Goal: Task Accomplishment & Management: Manage account settings

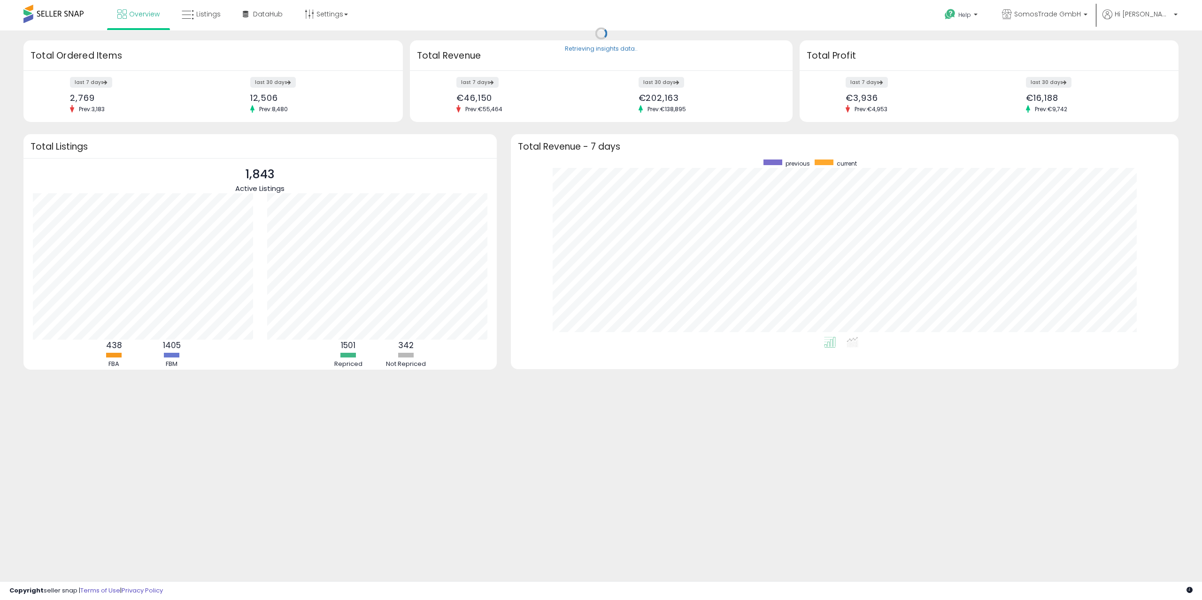
scroll to position [177, 649]
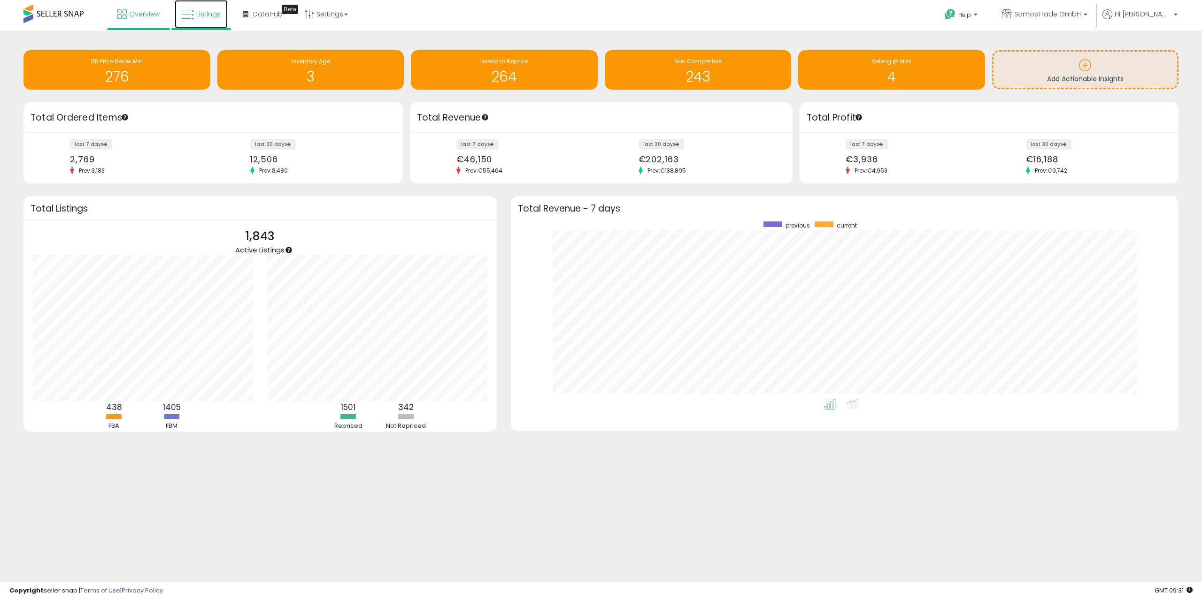
click at [183, 15] on icon at bounding box center [188, 15] width 12 height 12
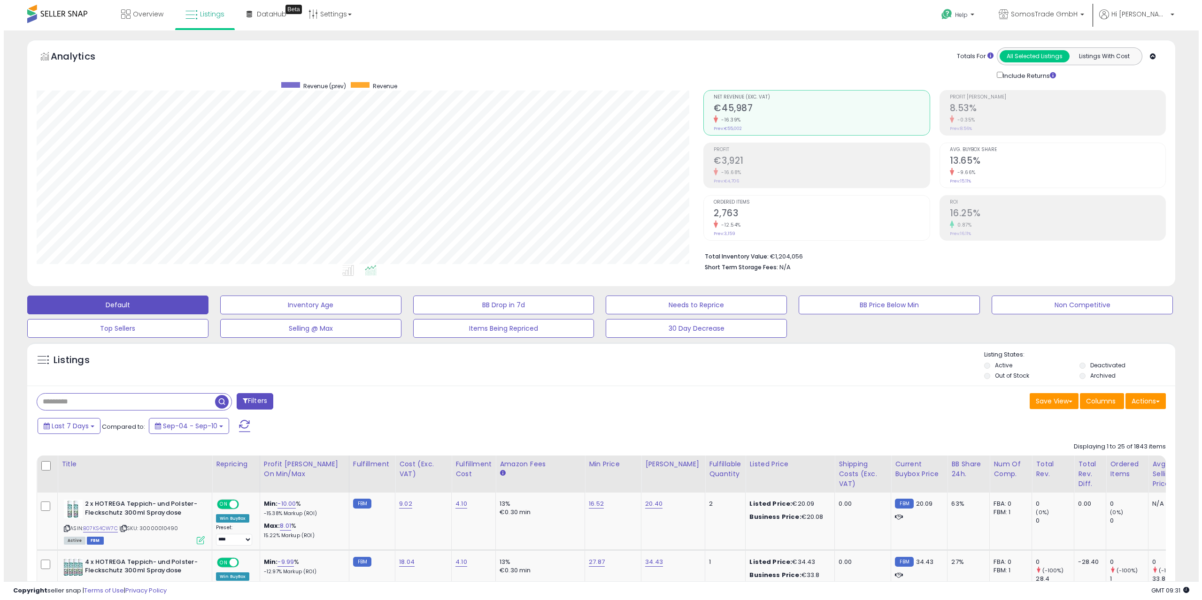
scroll to position [192, 667]
click at [256, 404] on button "Filters" at bounding box center [251, 401] width 37 height 16
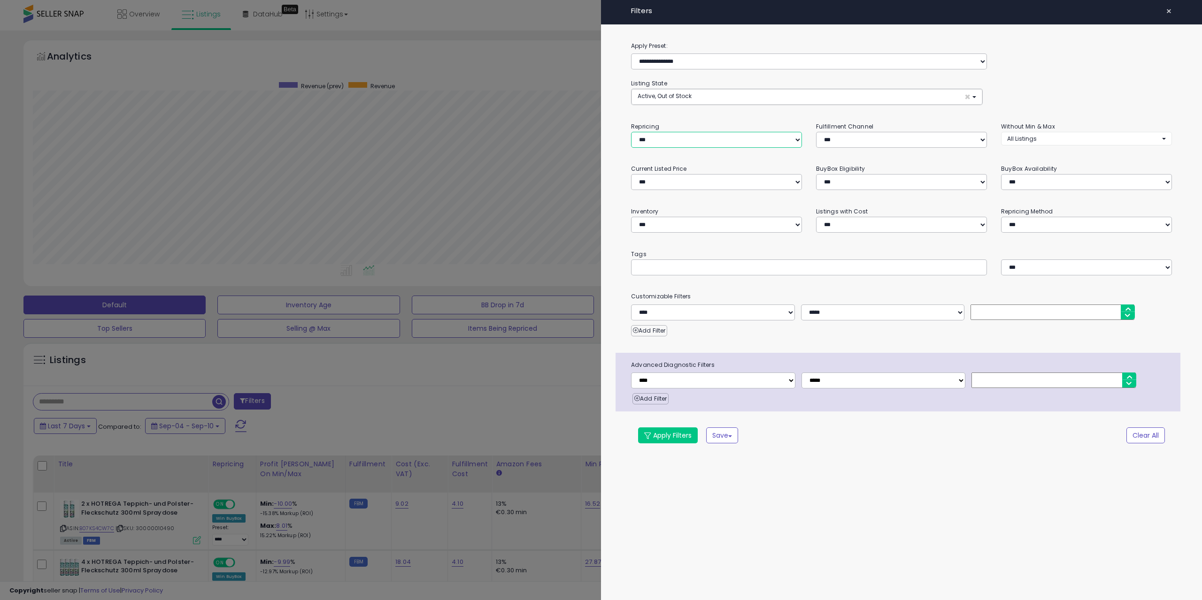
click at [670, 140] on select "**********" at bounding box center [716, 140] width 171 height 16
select select "**"
click at [631, 132] on select "**********" at bounding box center [716, 140] width 171 height 16
click at [662, 436] on button "Apply Filters" at bounding box center [668, 436] width 60 height 16
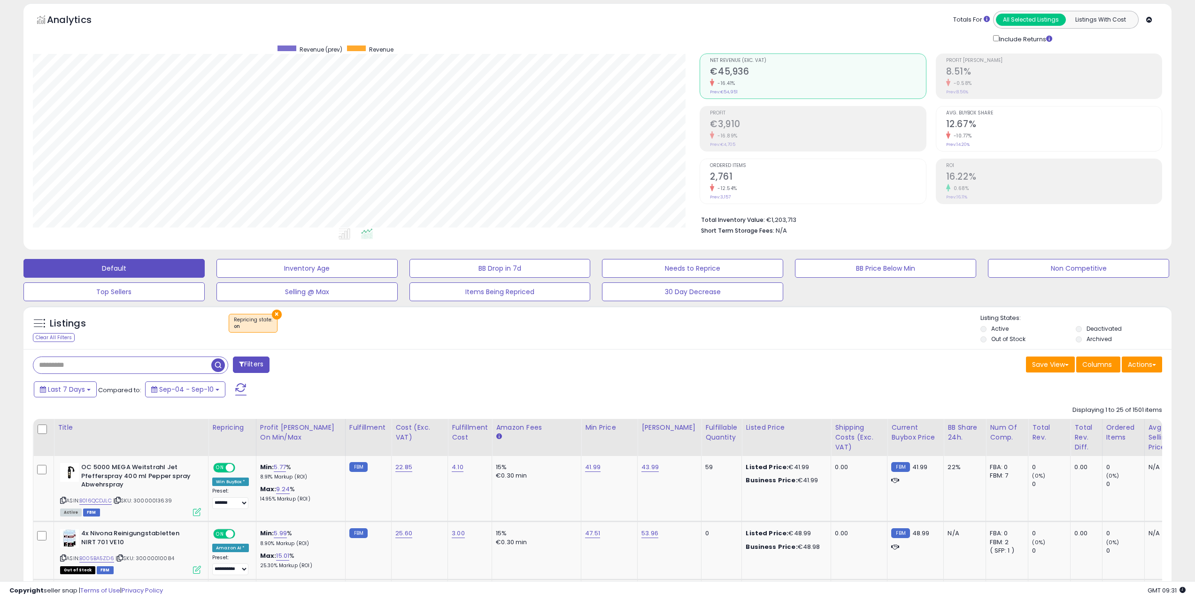
scroll to position [46, 0]
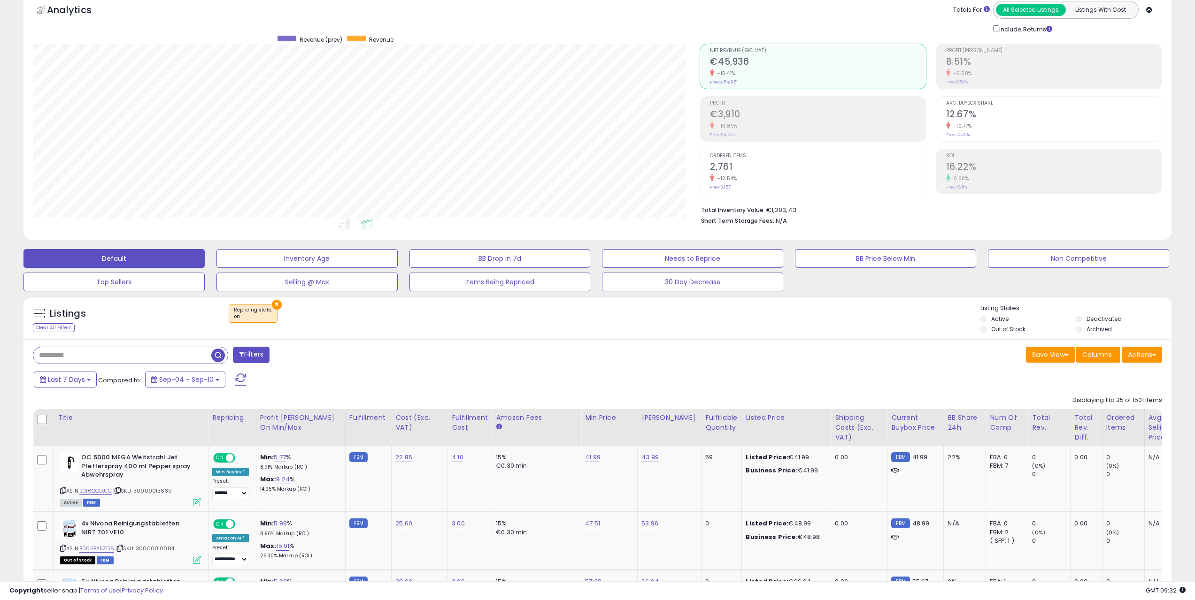
click at [173, 360] on input "text" at bounding box center [122, 355] width 178 height 16
type input "**********"
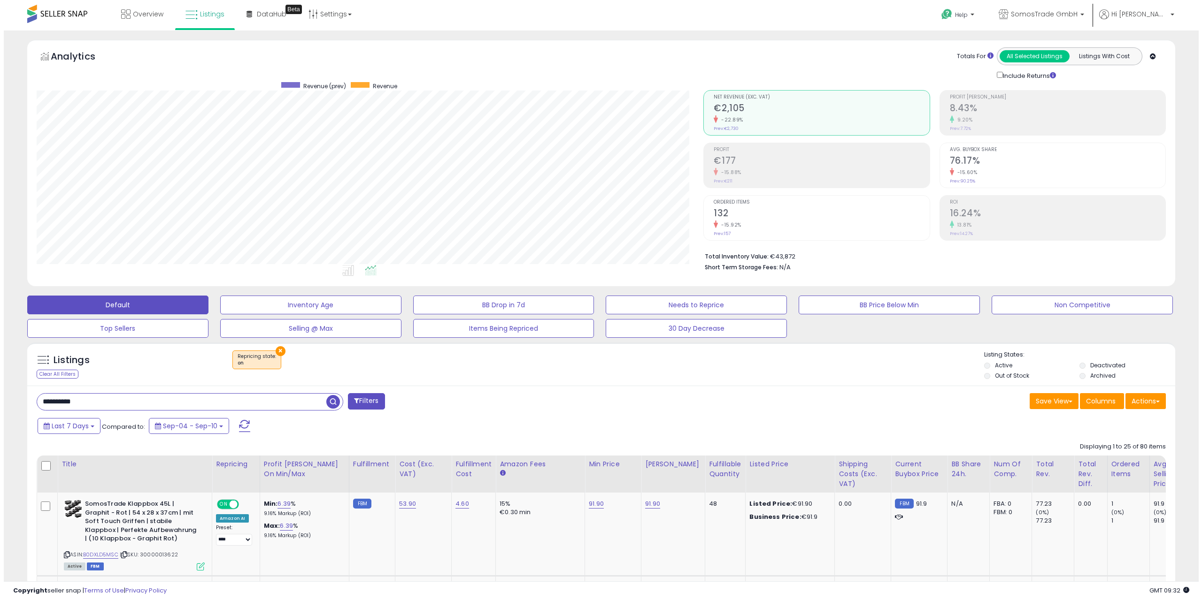
scroll to position [192, 667]
click at [274, 351] on button "×" at bounding box center [277, 351] width 10 height 10
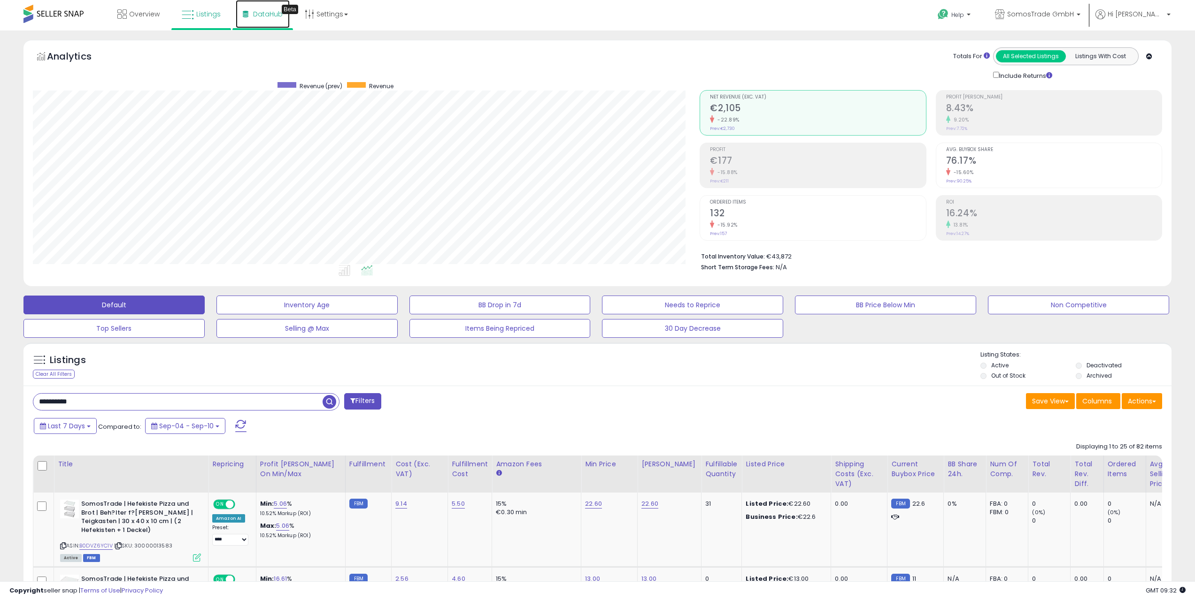
click at [270, 16] on span "DataHub" at bounding box center [268, 13] width 30 height 9
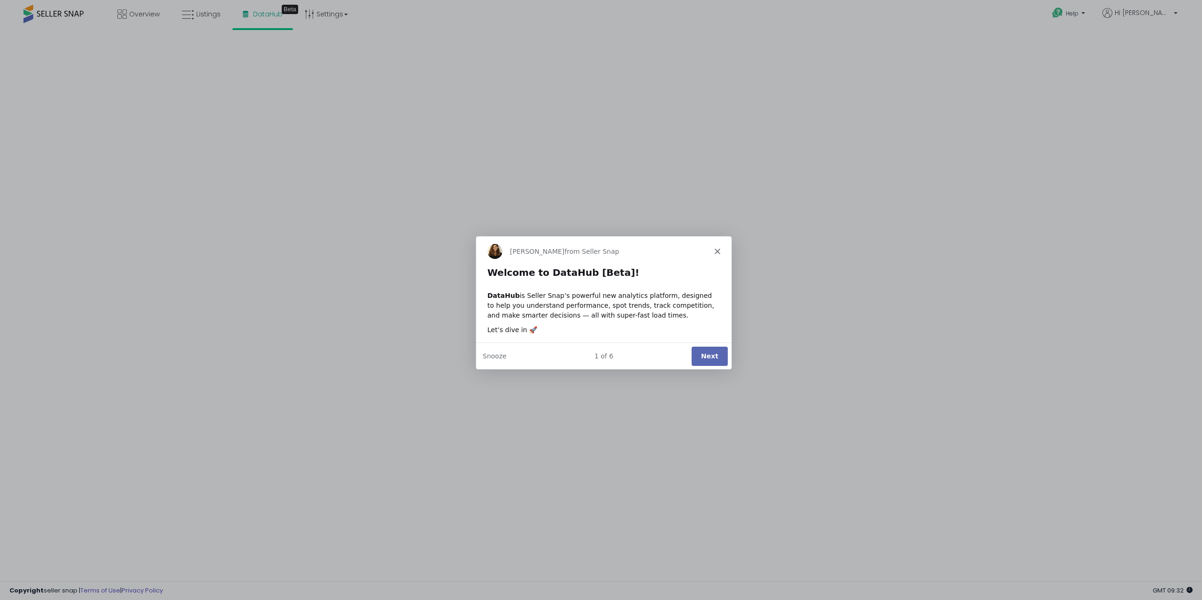
click at [710, 352] on button "Next" at bounding box center [709, 355] width 36 height 19
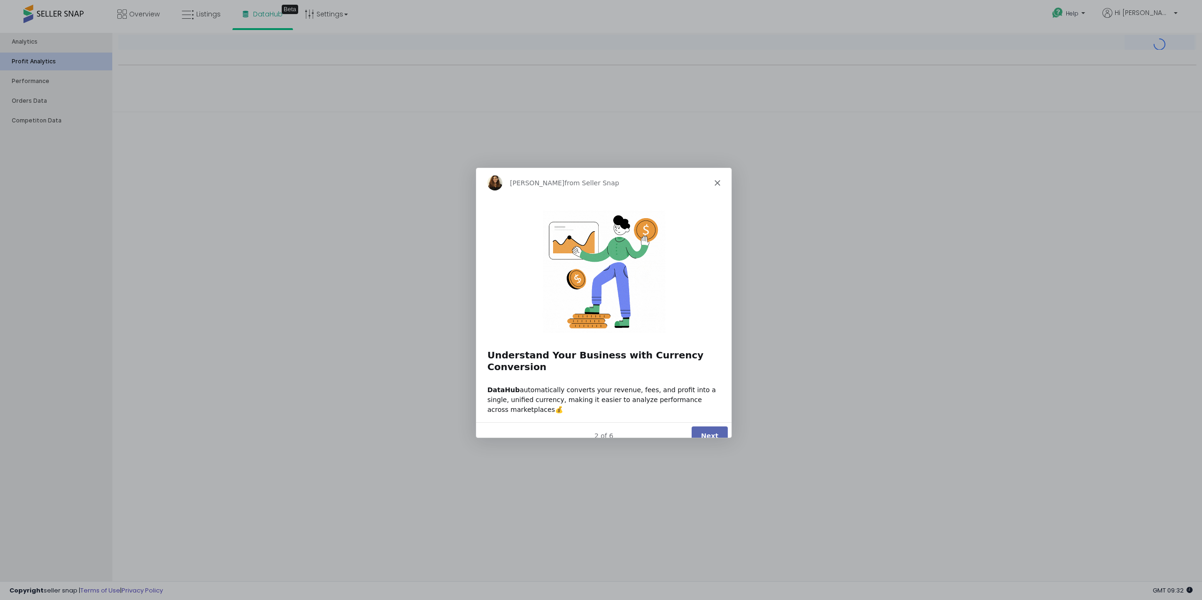
click at [717, 181] on icon "Close" at bounding box center [717, 183] width 6 height 6
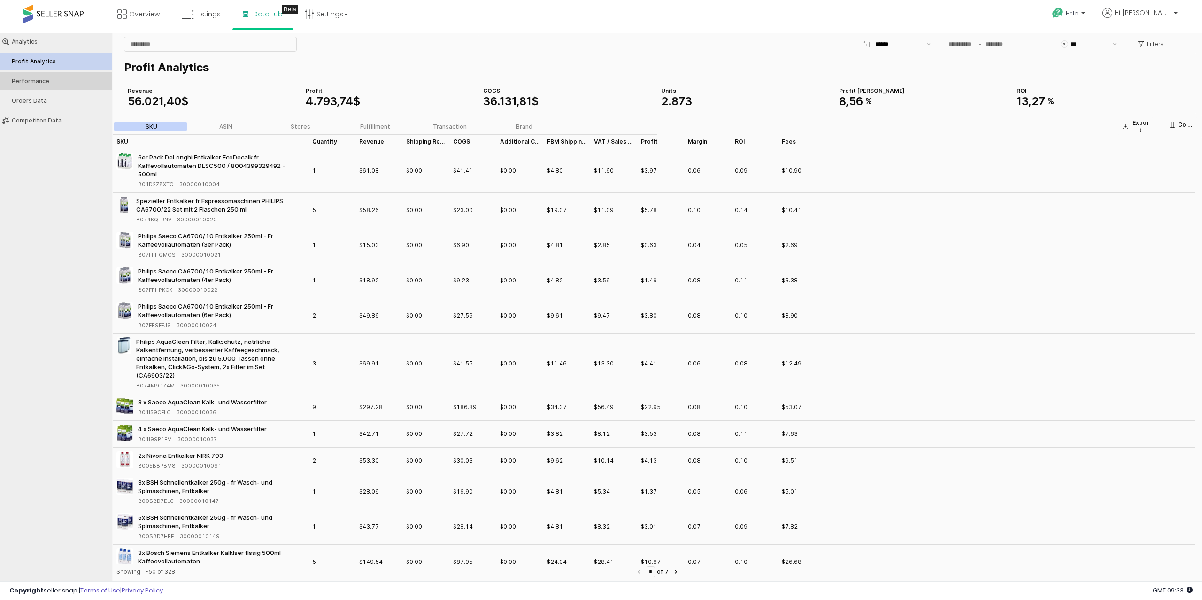
click at [51, 79] on div "Performance" at bounding box center [61, 81] width 98 height 7
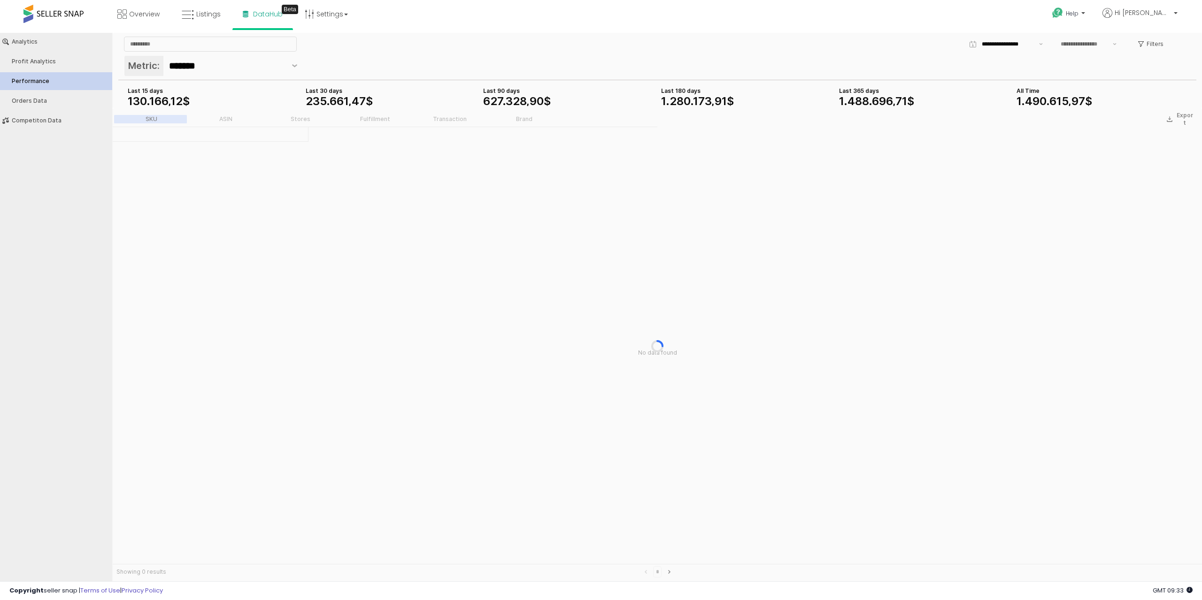
type input "***"
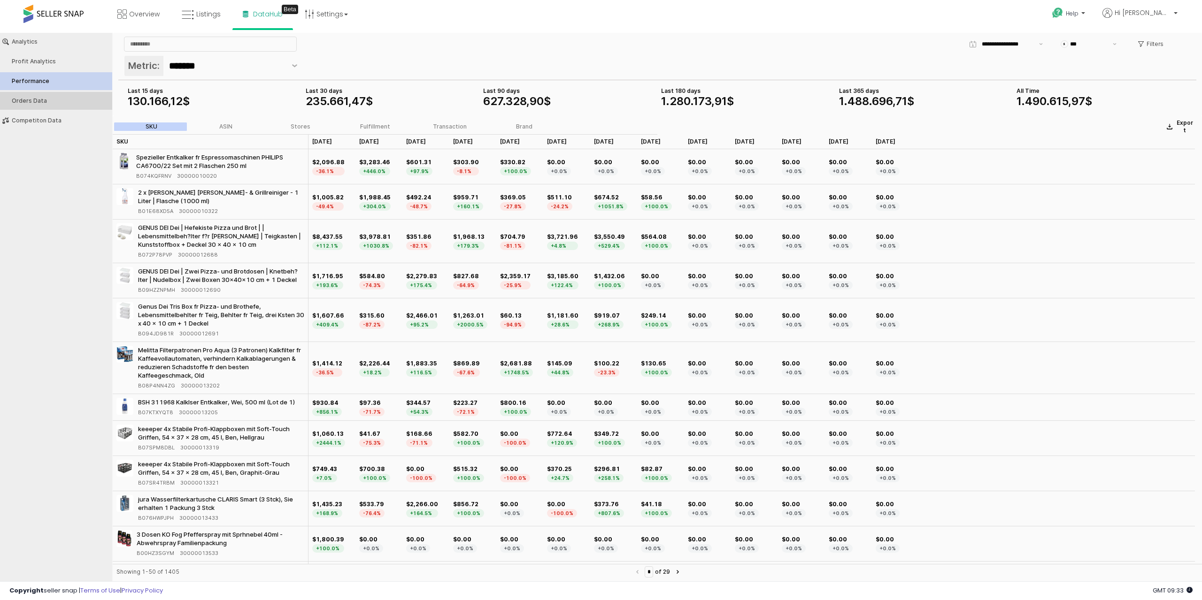
scroll to position [0, 1]
click at [57, 17] on span at bounding box center [53, 14] width 60 height 18
click at [196, 15] on span "Listings" at bounding box center [208, 13] width 24 height 9
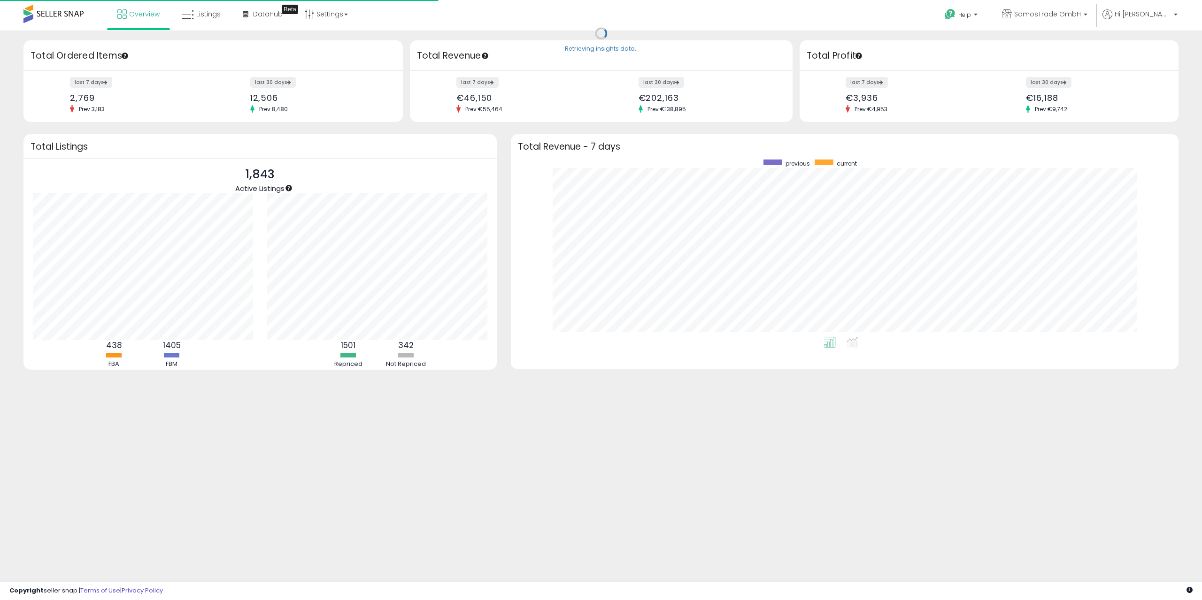
scroll to position [177, 649]
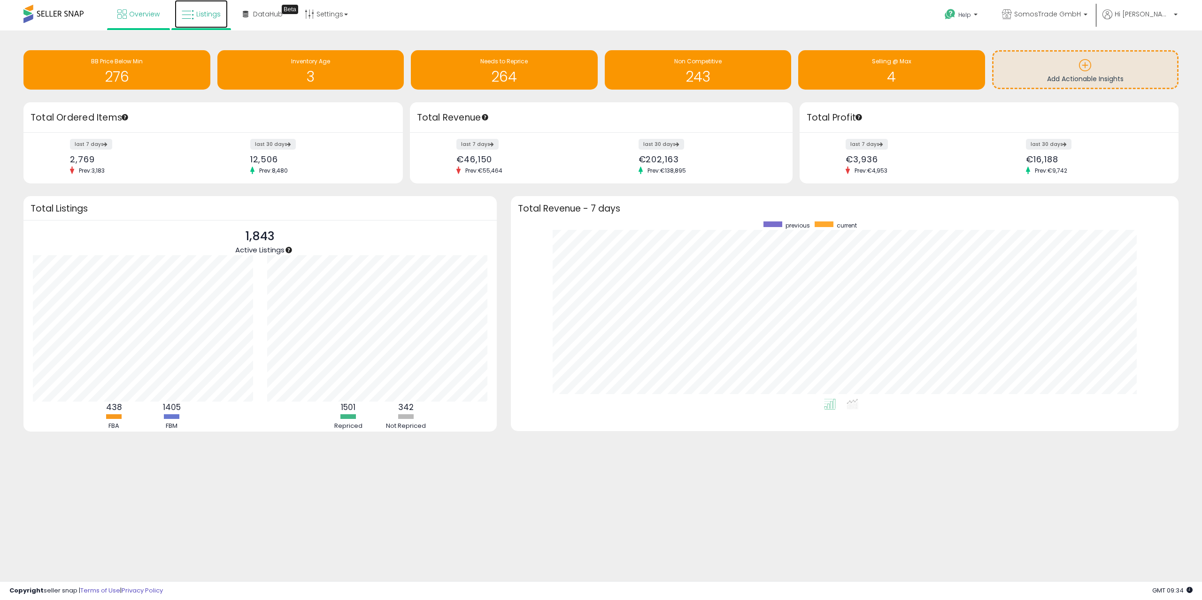
click at [202, 11] on span "Listings" at bounding box center [208, 13] width 24 height 9
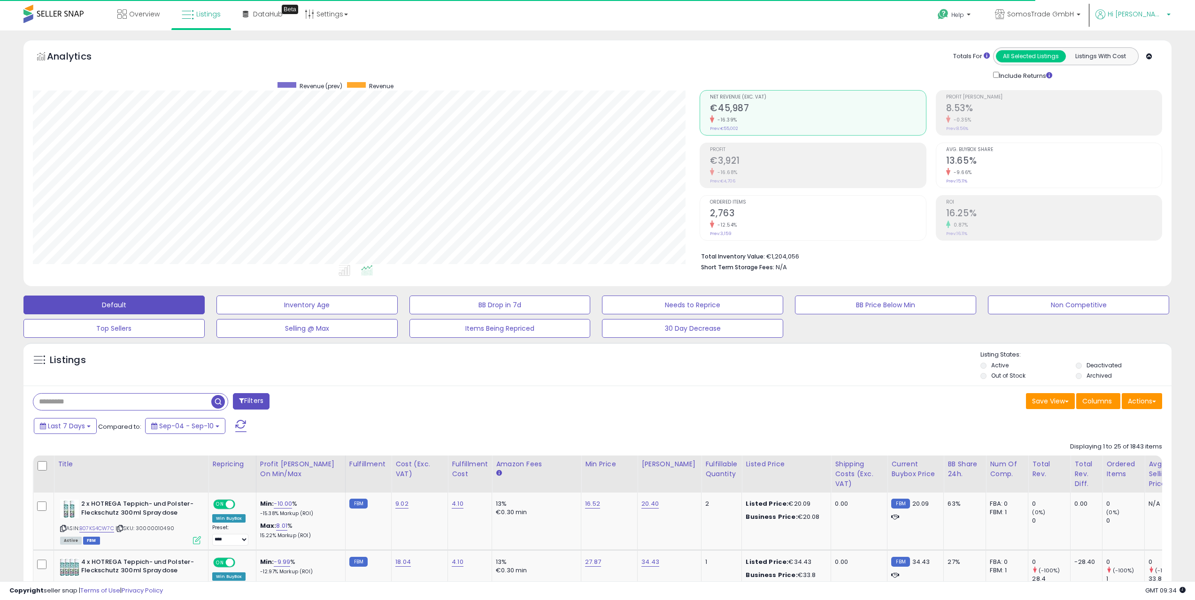
scroll to position [192, 667]
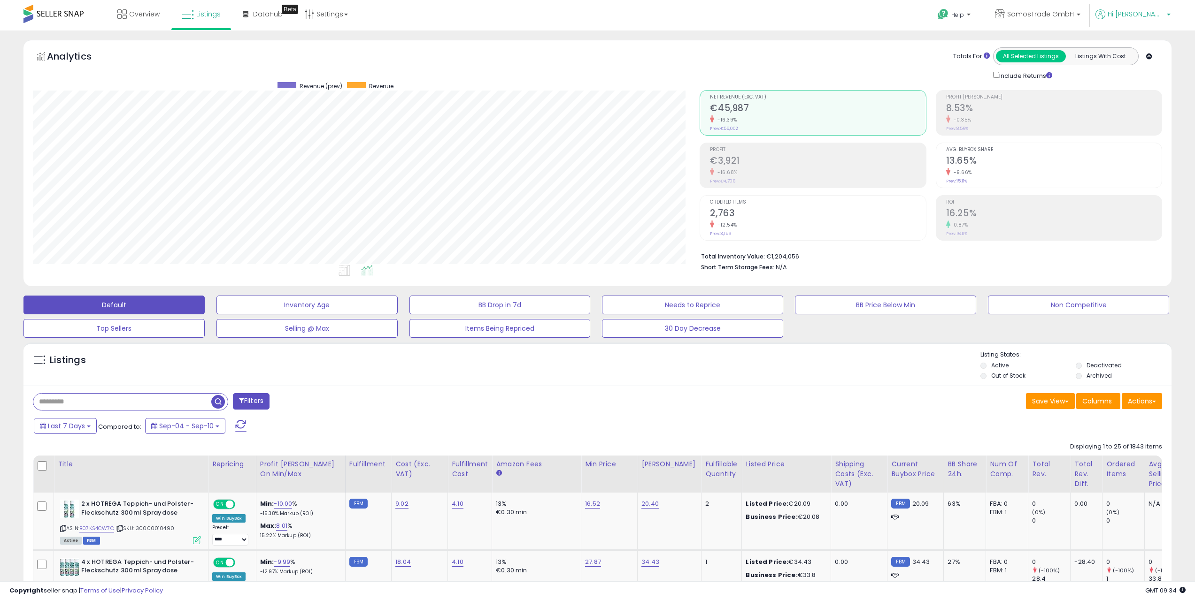
click at [1148, 14] on span "Hi [PERSON_NAME]" at bounding box center [1135, 13] width 56 height 9
click at [1142, 104] on link "Logout" at bounding box center [1149, 99] width 21 height 9
